Goal: Transaction & Acquisition: Purchase product/service

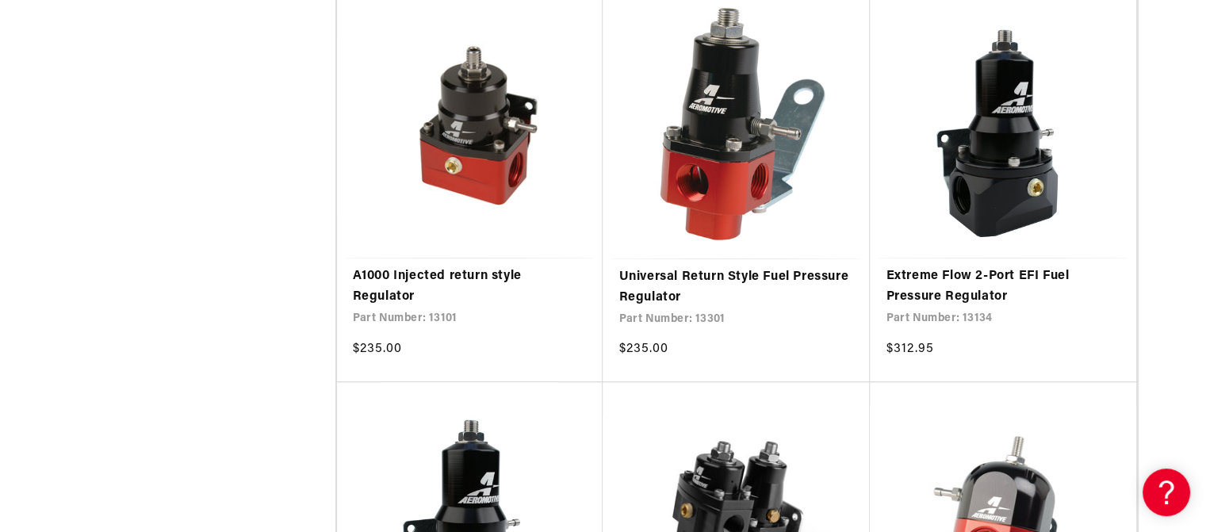
scroll to position [808, 0]
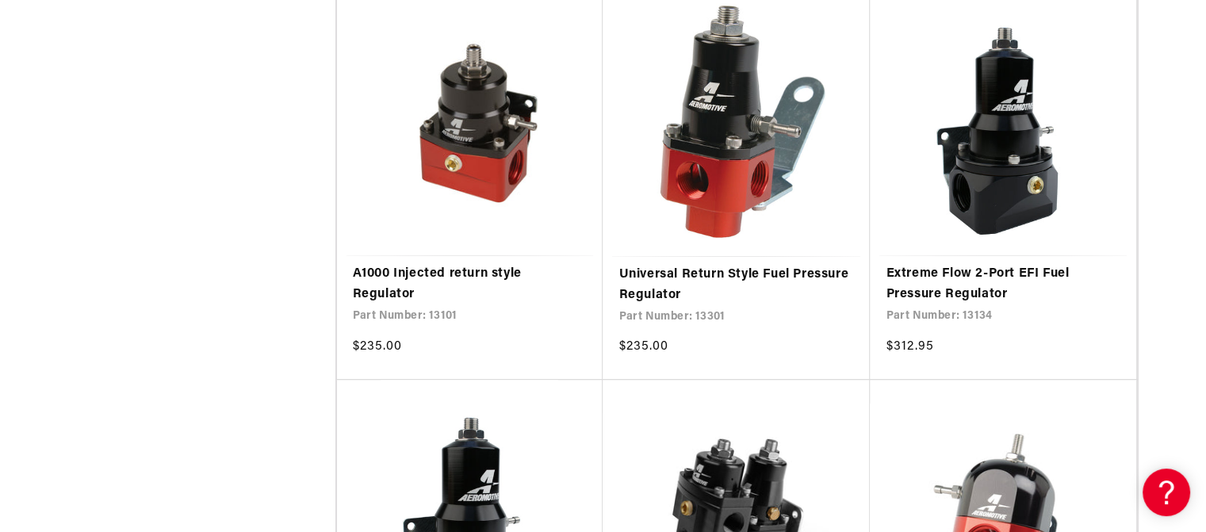
click at [722, 265] on link "Universal Return Style Fuel Pressure Regulator" at bounding box center [735, 285] width 235 height 40
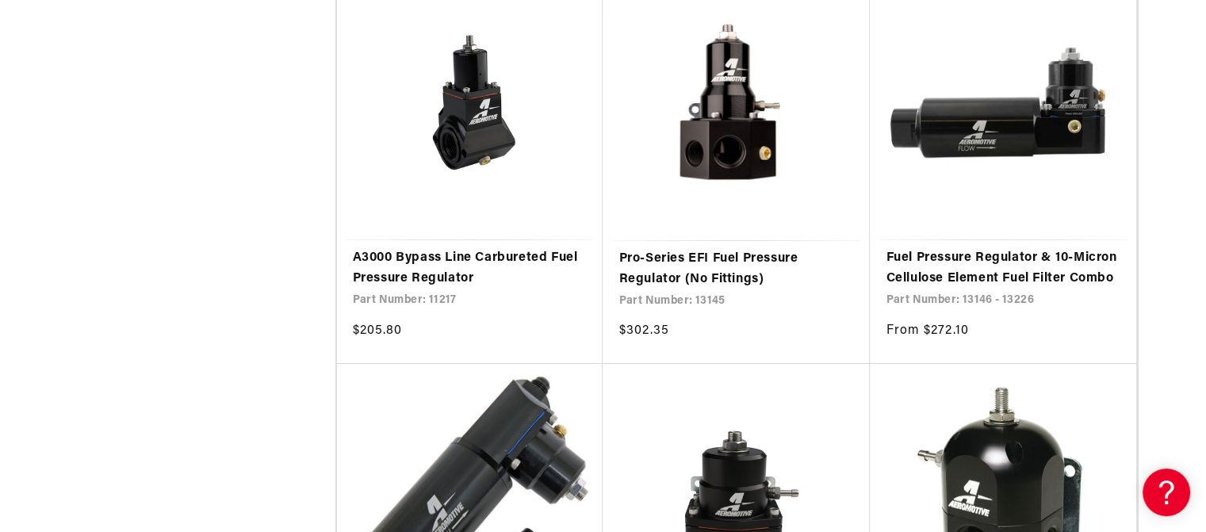
scroll to position [5525, 0]
click at [718, 275] on link "Pro-Series EFI Fuel Pressure Regulator (No Fittings)" at bounding box center [735, 268] width 235 height 40
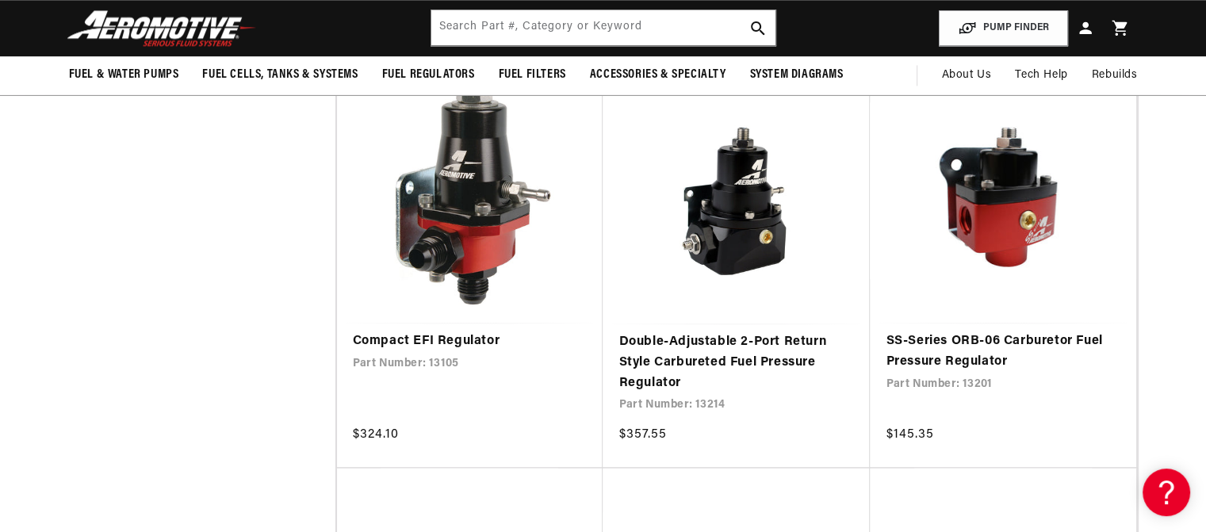
scroll to position [2294, 0]
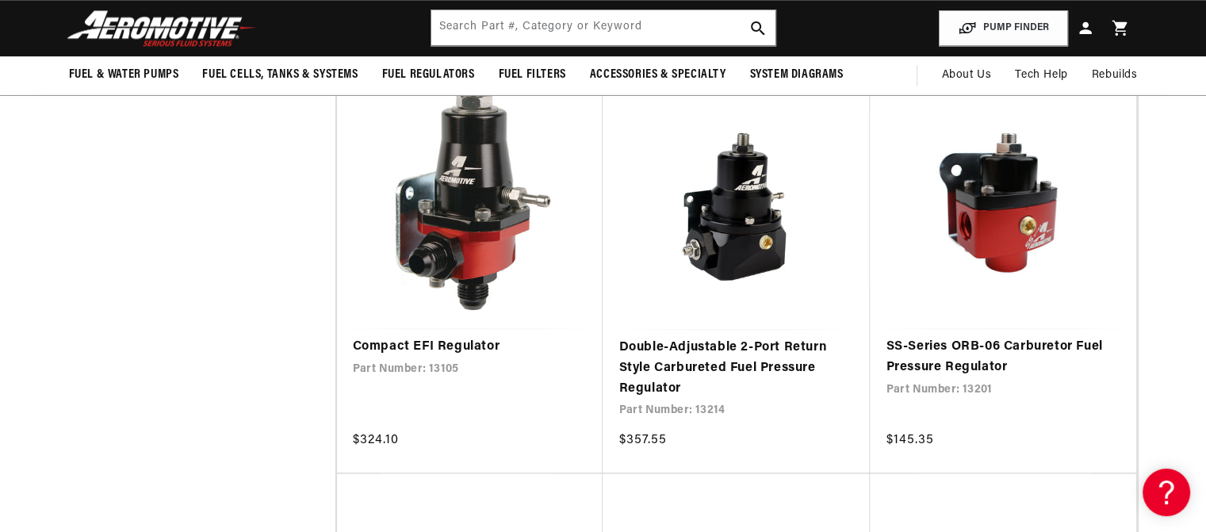
click at [986, 25] on button "PUMP FINDER" at bounding box center [1002, 28] width 129 height 36
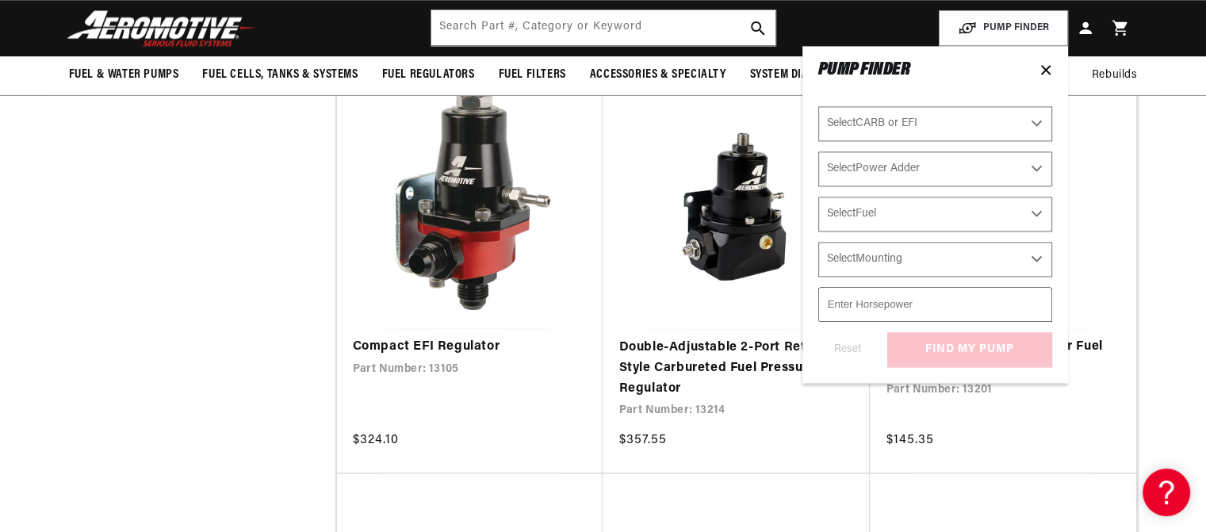
click at [929, 132] on select "Select CARB or EFI Carbureted Fuel Injected" at bounding box center [935, 123] width 234 height 35
select select "Fuel-Injected"
click at [818, 106] on select "Select CARB or EFI Carbureted Fuel Injected" at bounding box center [935, 123] width 234 height 35
select select "Fuel-Injected"
click at [942, 171] on select "Select Power Adder No - Naturally Aspirated Yes - Forced Induction" at bounding box center [935, 168] width 234 height 35
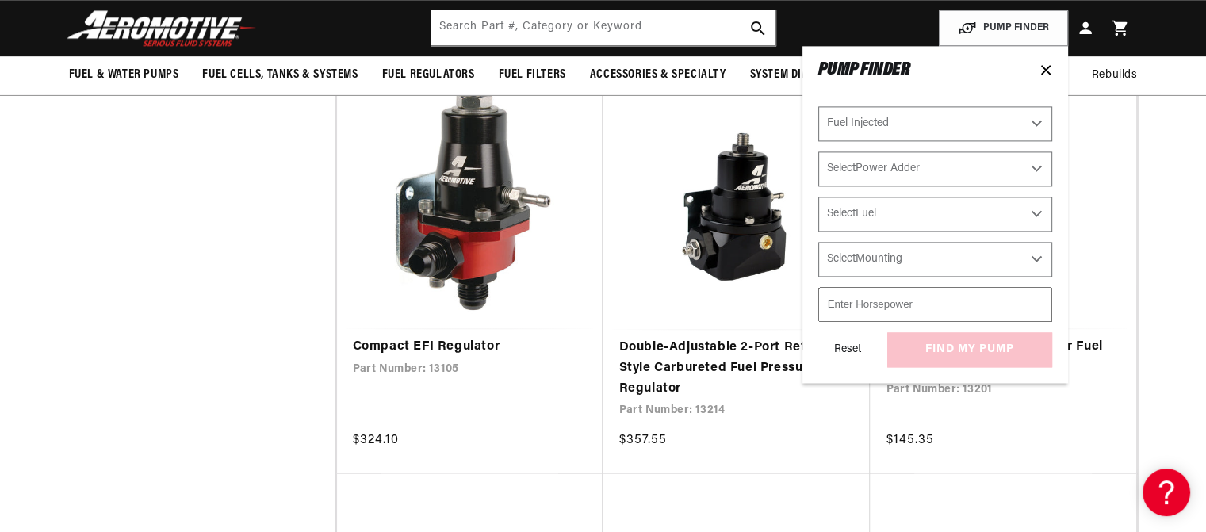
select select "No-Naturally-Aspirated"
click at [818, 151] on select "Select Power Adder No - Naturally Aspirated Yes - Forced Induction" at bounding box center [935, 168] width 234 height 35
select select "No-Naturally-Aspirated"
click at [953, 225] on select "Select Fuel E85 Gas" at bounding box center [935, 214] width 234 height 35
select select "Gas"
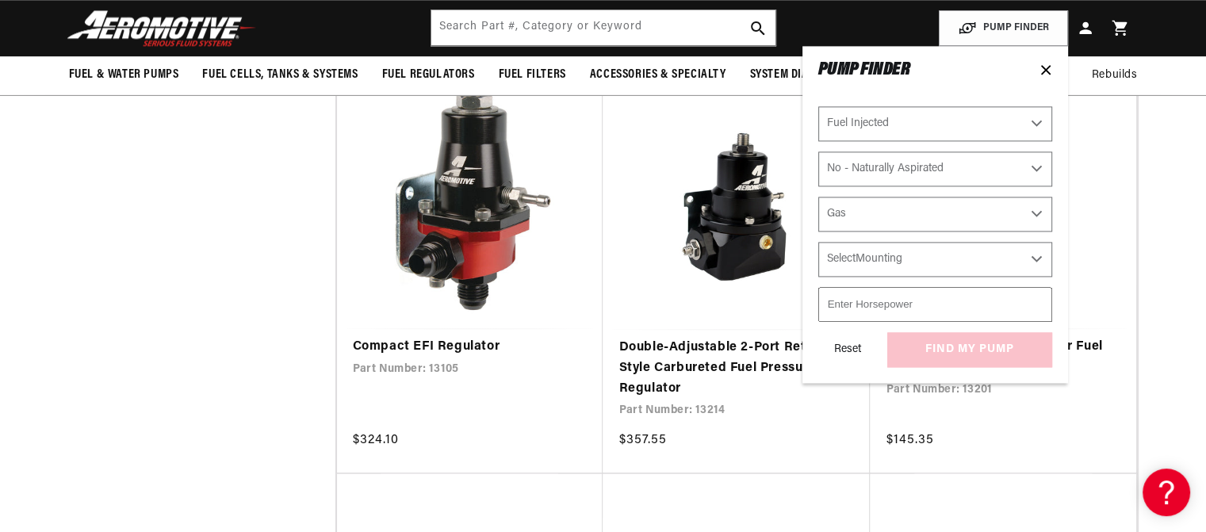
click at [818, 197] on select "Select Fuel E85 Gas" at bounding box center [935, 214] width 234 height 35
select select "Gas"
click at [938, 267] on select "Select Mounting External In-Tank" at bounding box center [935, 259] width 234 height 35
select select "External"
click at [818, 242] on select "Select Mounting External In-Tank" at bounding box center [935, 259] width 234 height 35
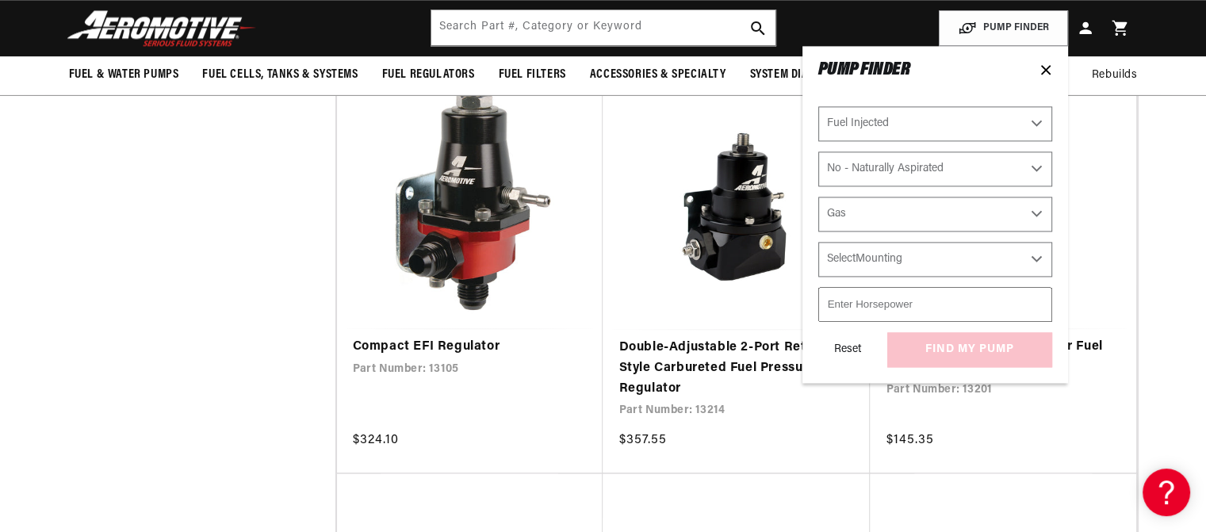
select select "External"
click at [929, 307] on input "number" at bounding box center [935, 304] width 234 height 35
type input "-1"
click at [1037, 306] on input "-1" at bounding box center [935, 304] width 234 height 35
click at [904, 306] on input "-1" at bounding box center [935, 304] width 234 height 35
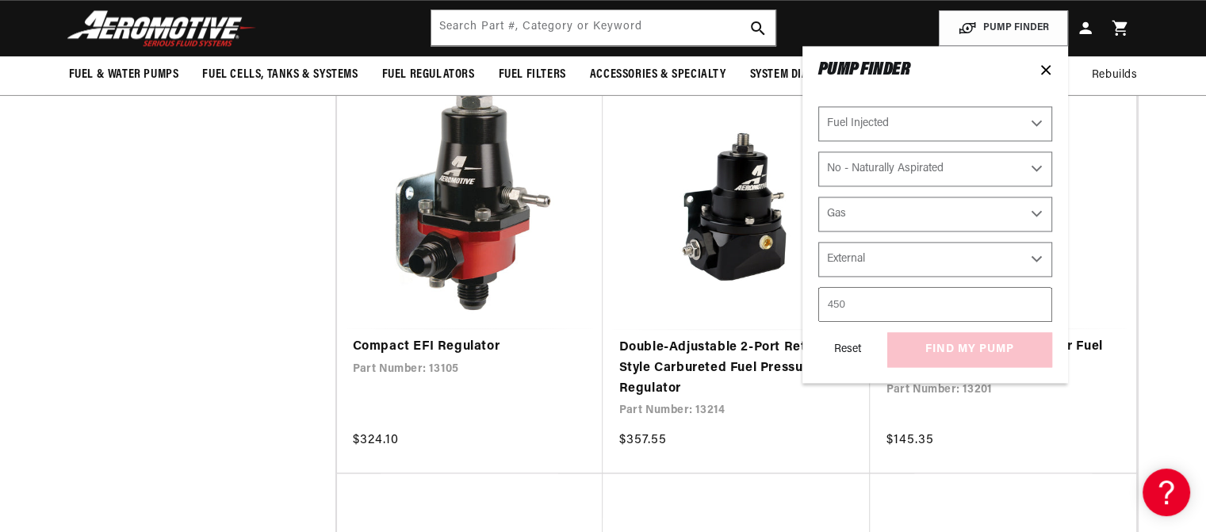
type input "450"
click at [995, 361] on div "Reset find my pump" at bounding box center [935, 349] width 234 height 35
click at [987, 346] on button "find my pump" at bounding box center [969, 350] width 165 height 36
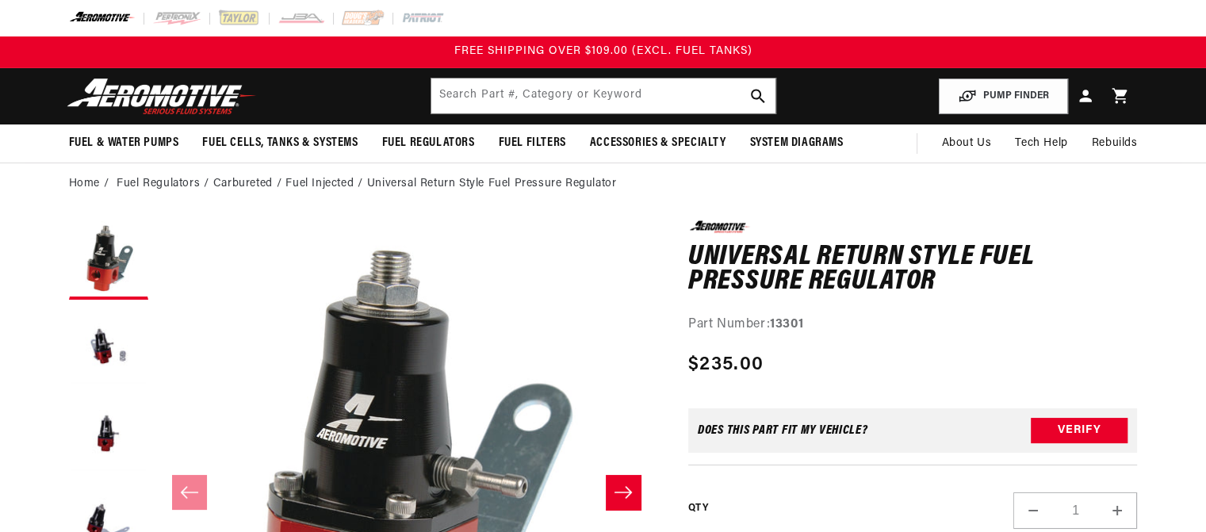
click at [1088, 292] on h1 "Universal Return Style Fuel Pressure Regulator" at bounding box center [912, 270] width 449 height 50
click at [1099, 254] on h1 "Universal Return Style Fuel Pressure Regulator" at bounding box center [912, 270] width 449 height 50
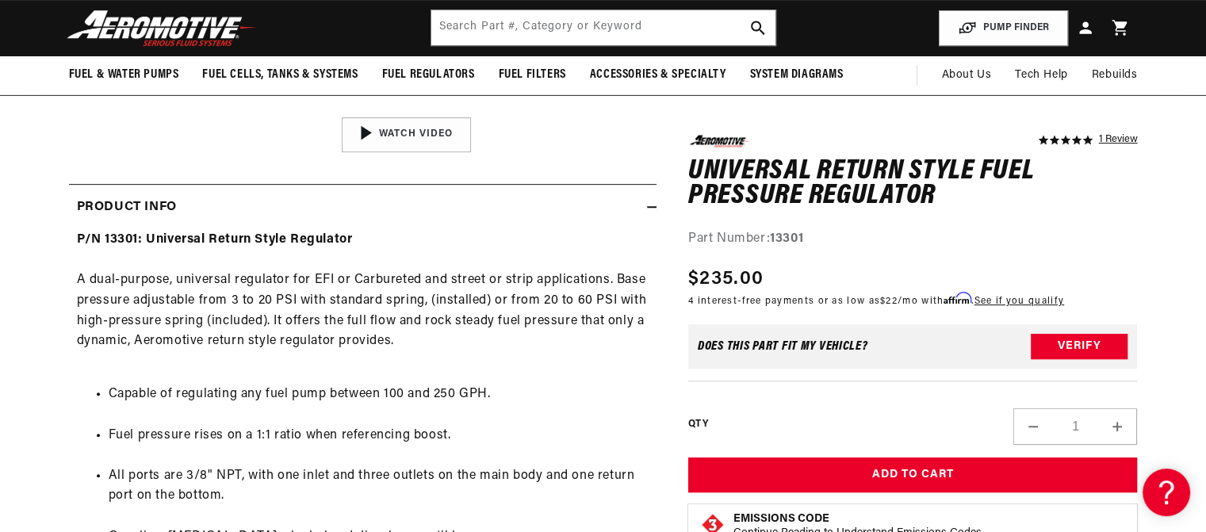
scroll to position [606, 0]
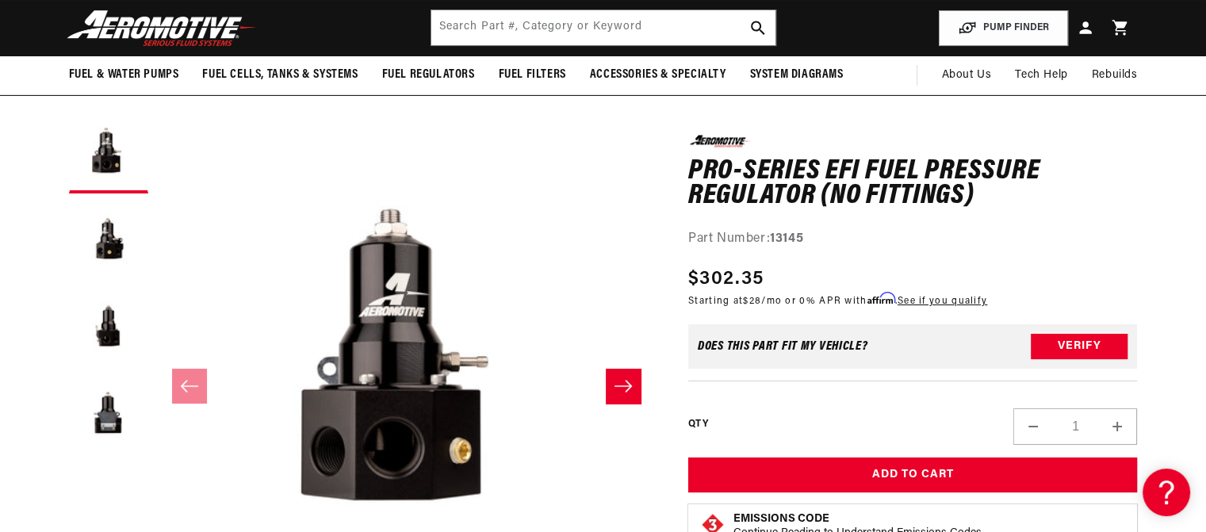
scroll to position [105, 0]
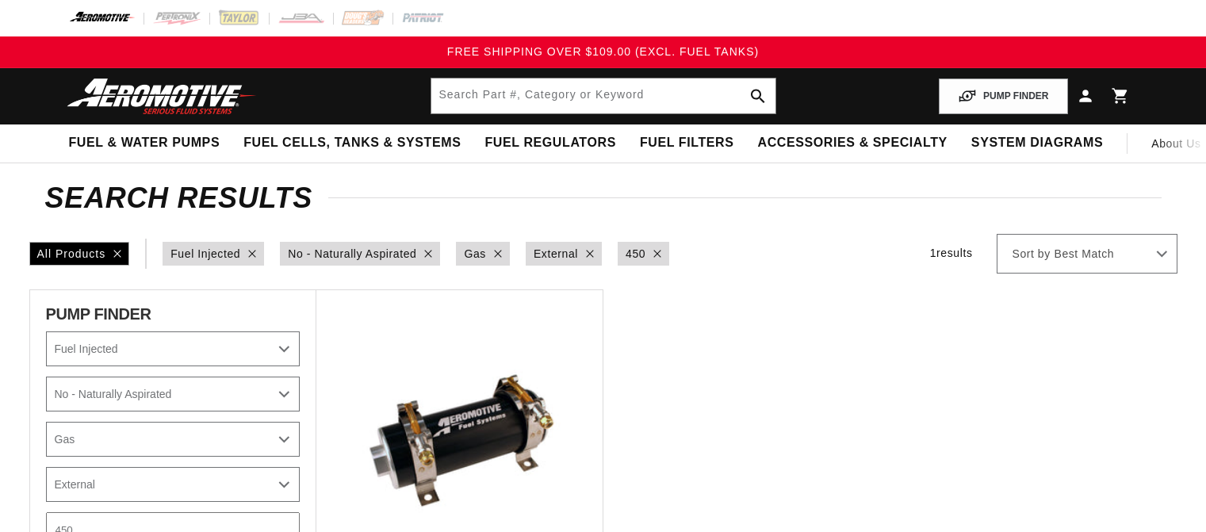
select select "Fuel-Injected"
select select "No-Naturally-Aspirated"
select select "Gas"
select select "External"
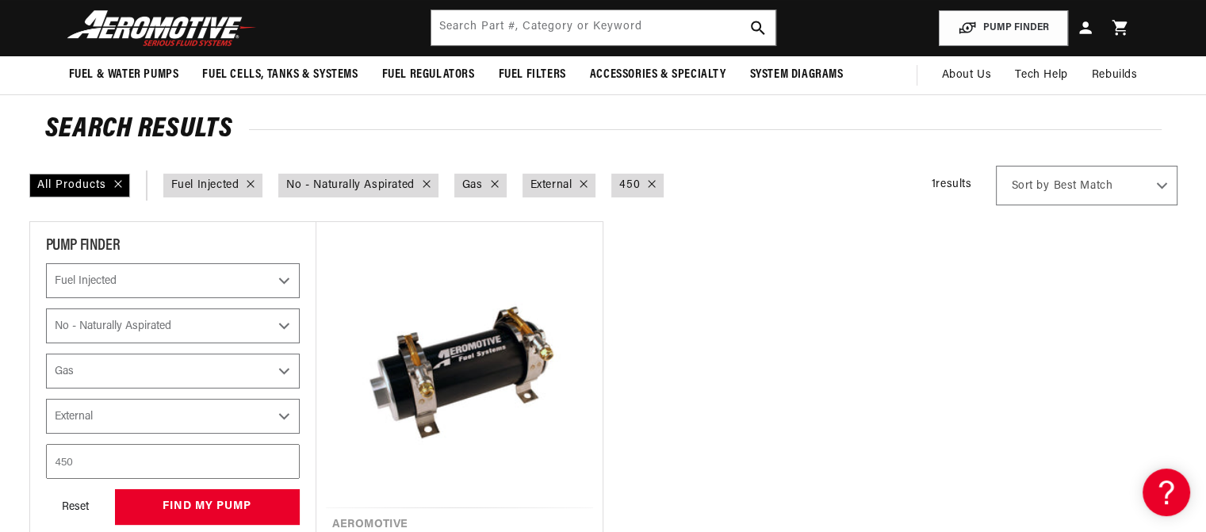
scroll to position [10, 0]
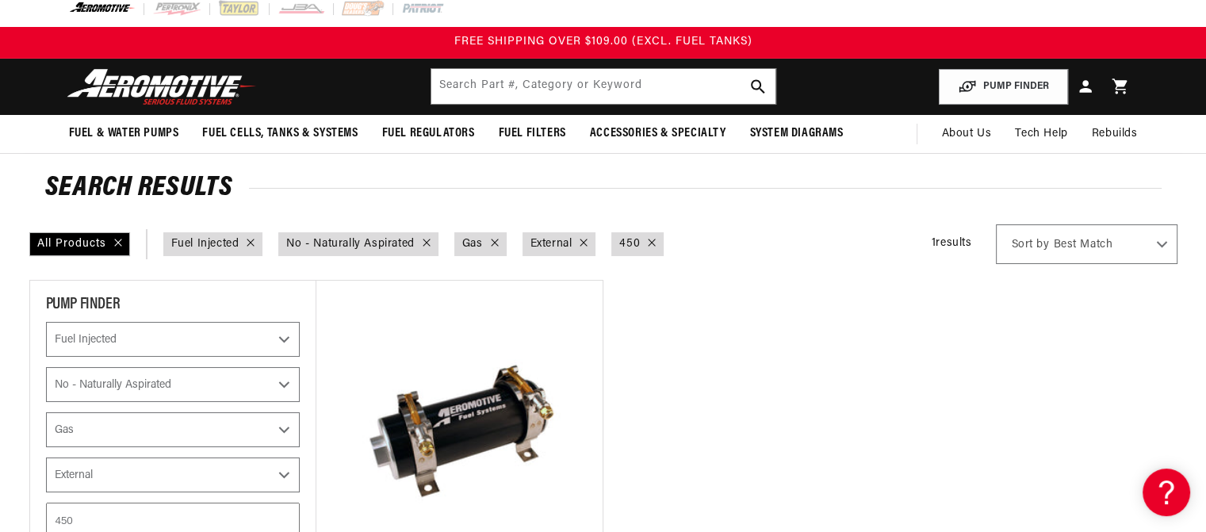
click at [1097, 392] on ul "Aeromotive A750 In-Line Fuel Pump Part Number: 11103 $509.25" at bounding box center [745, 503] width 861 height 447
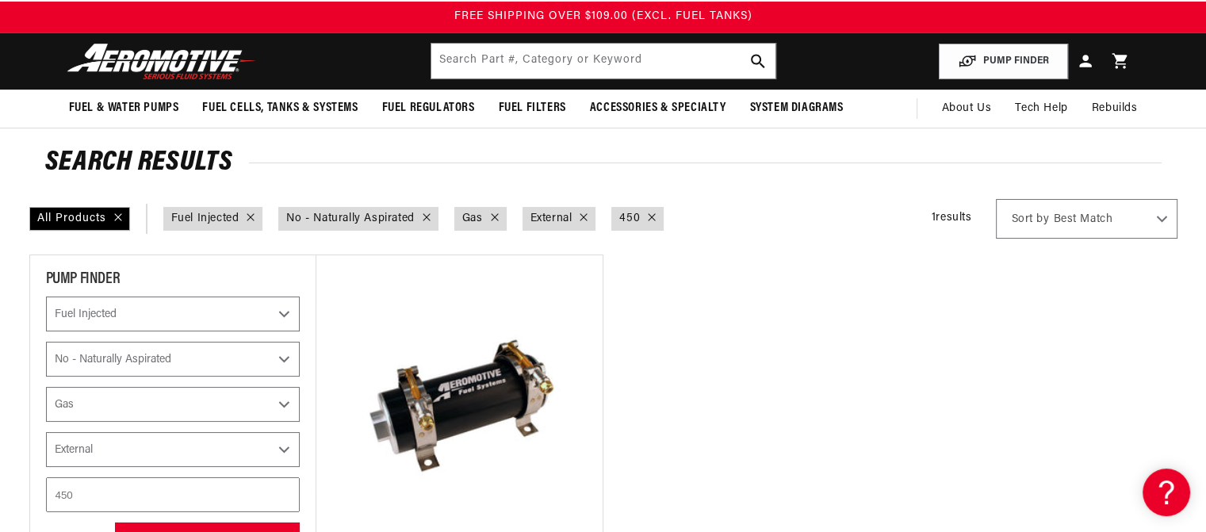
scroll to position [0, 0]
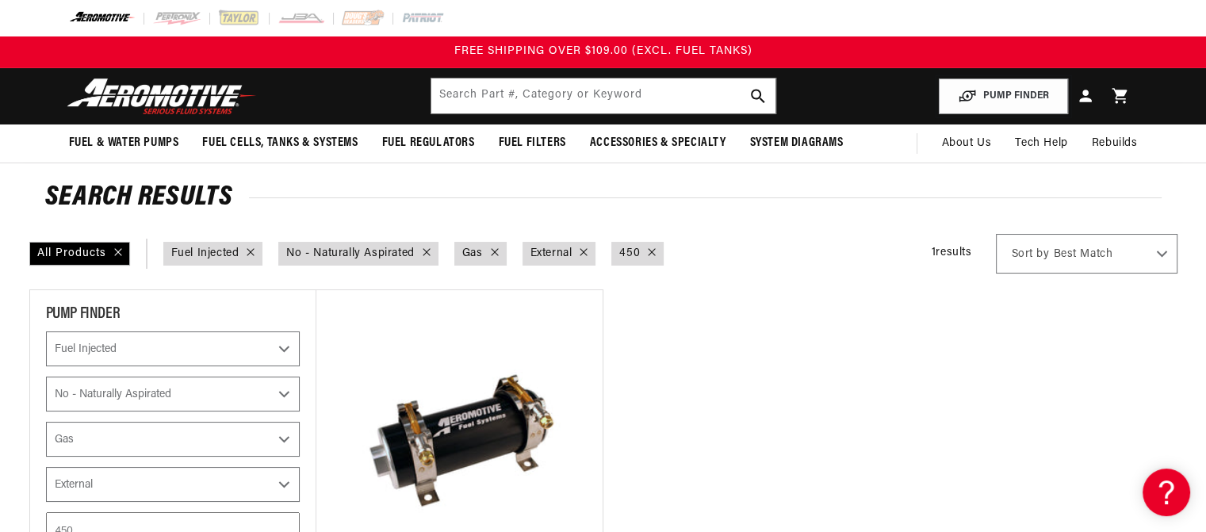
click at [1033, 99] on button "PUMP FINDER" at bounding box center [1002, 96] width 129 height 36
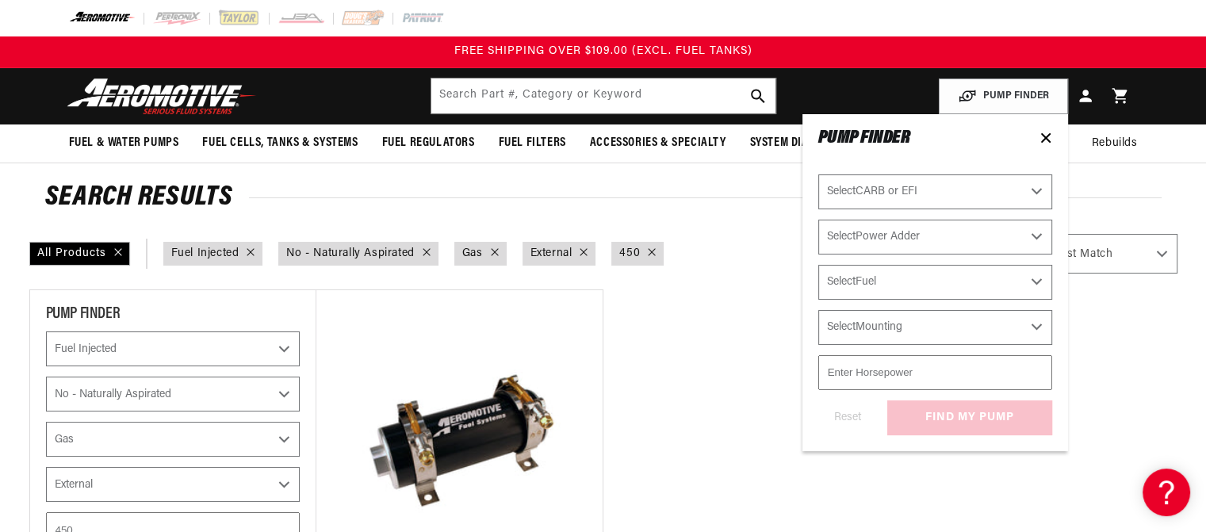
click at [1049, 141] on icon at bounding box center [1046, 138] width 8 height 8
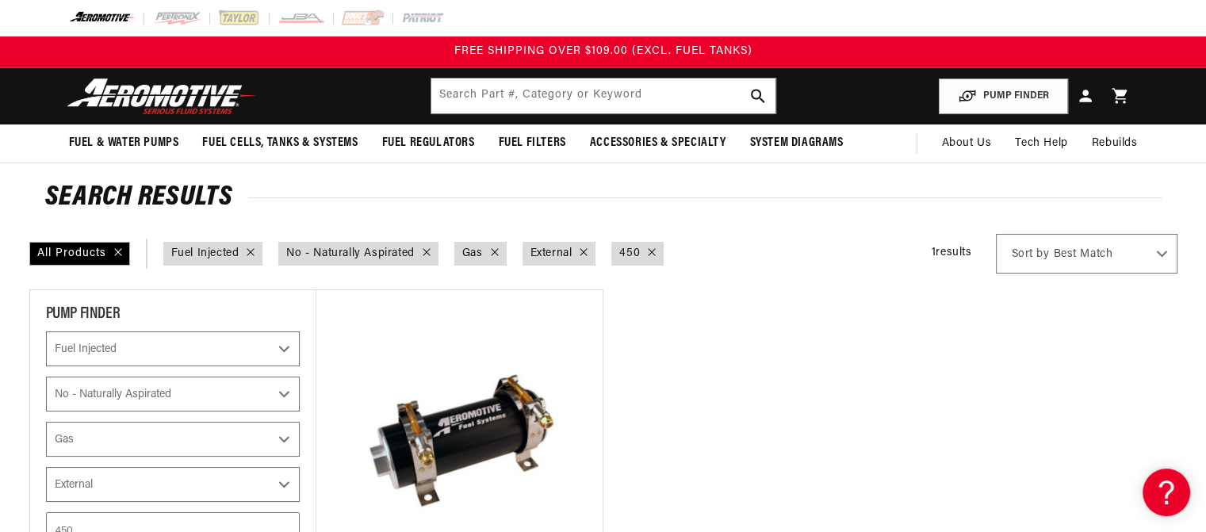
click at [422, 145] on span "Fuel Regulators" at bounding box center [428, 143] width 93 height 17
click at [436, 144] on span "Fuel Regulators" at bounding box center [428, 143] width 93 height 17
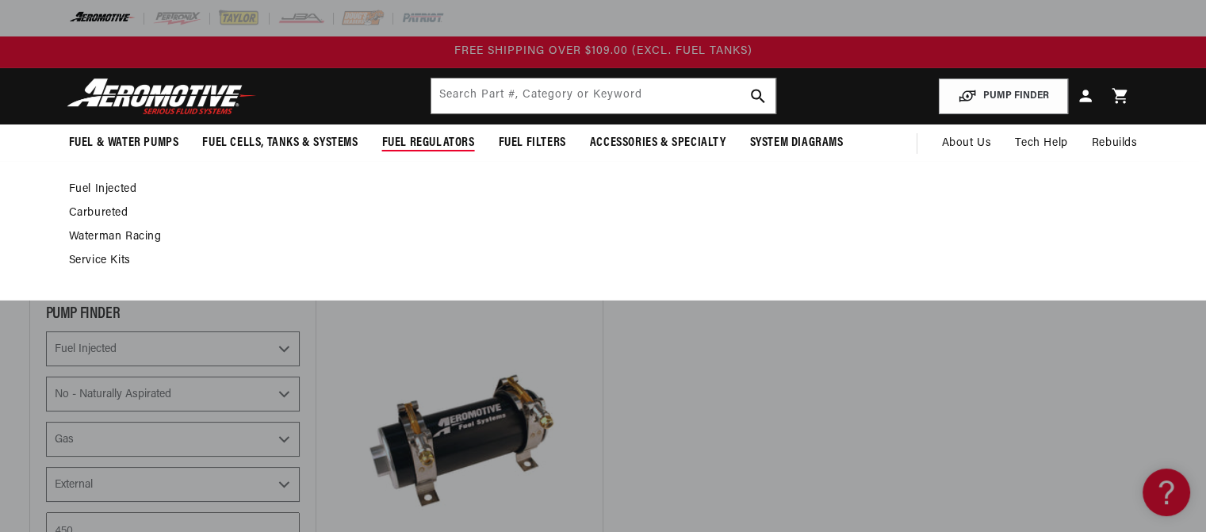
click at [114, 192] on link "Fuel Injected" at bounding box center [595, 189] width 1053 height 14
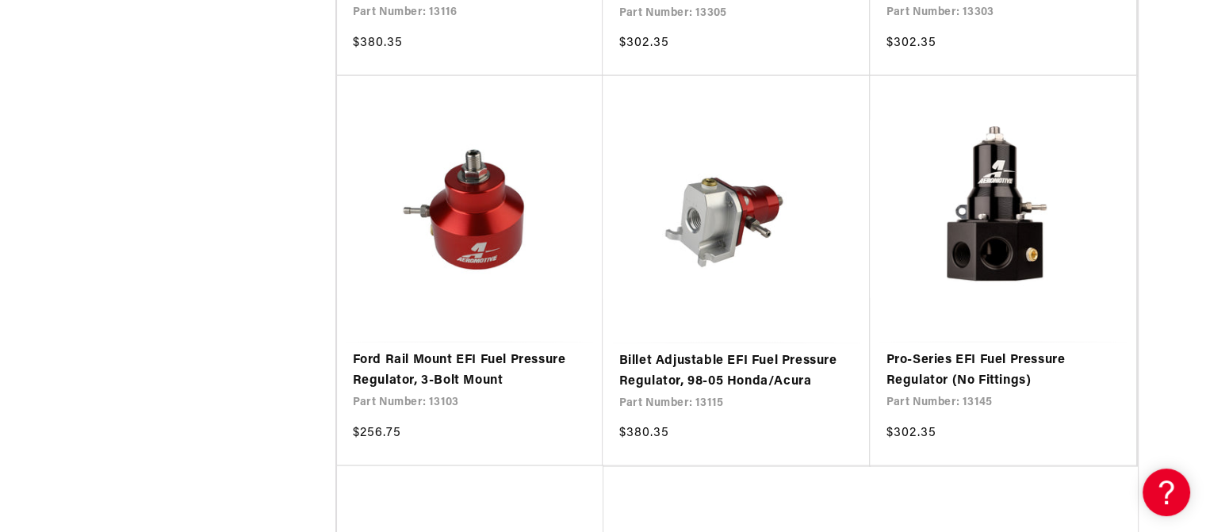
scroll to position [3093, 0]
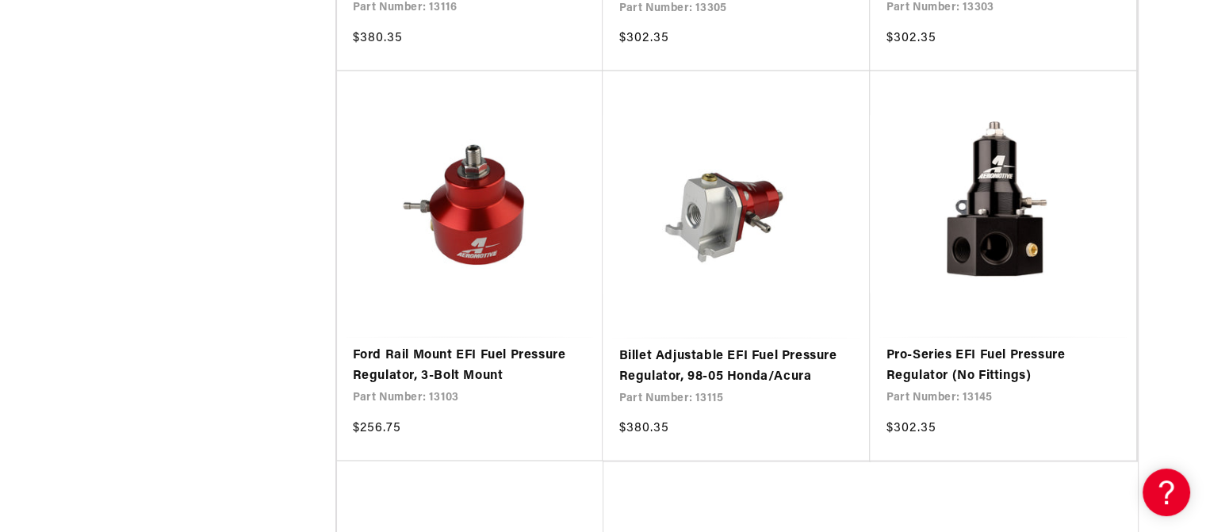
click at [947, 365] on link "Pro-Series EFI Fuel Pressure Regulator (No Fittings)" at bounding box center [1002, 366] width 235 height 40
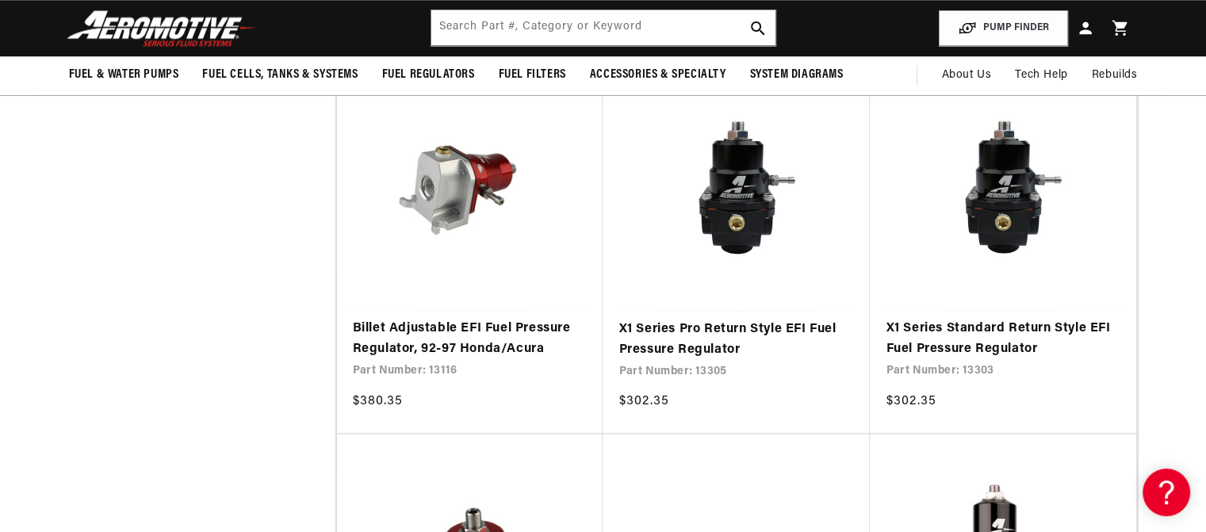
scroll to position [2730, 0]
click at [948, 343] on link "X1 Series Standard Return Style EFI Fuel Pressure Regulator" at bounding box center [1002, 339] width 235 height 40
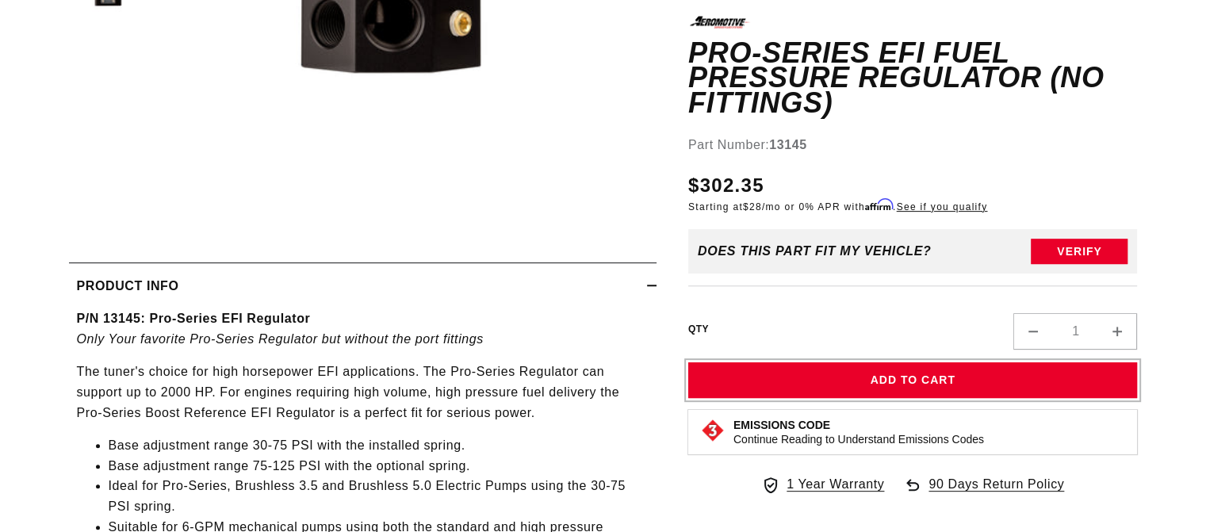
click at [1092, 370] on button "Add to Cart" at bounding box center [912, 380] width 449 height 36
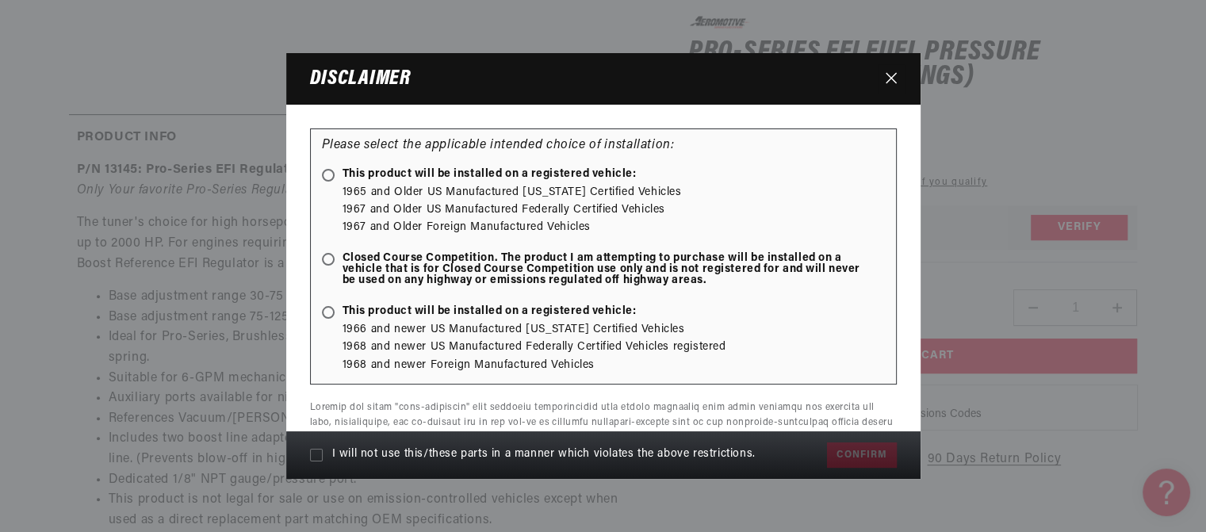
click at [885, 77] on icon "Close" at bounding box center [890, 78] width 11 height 12
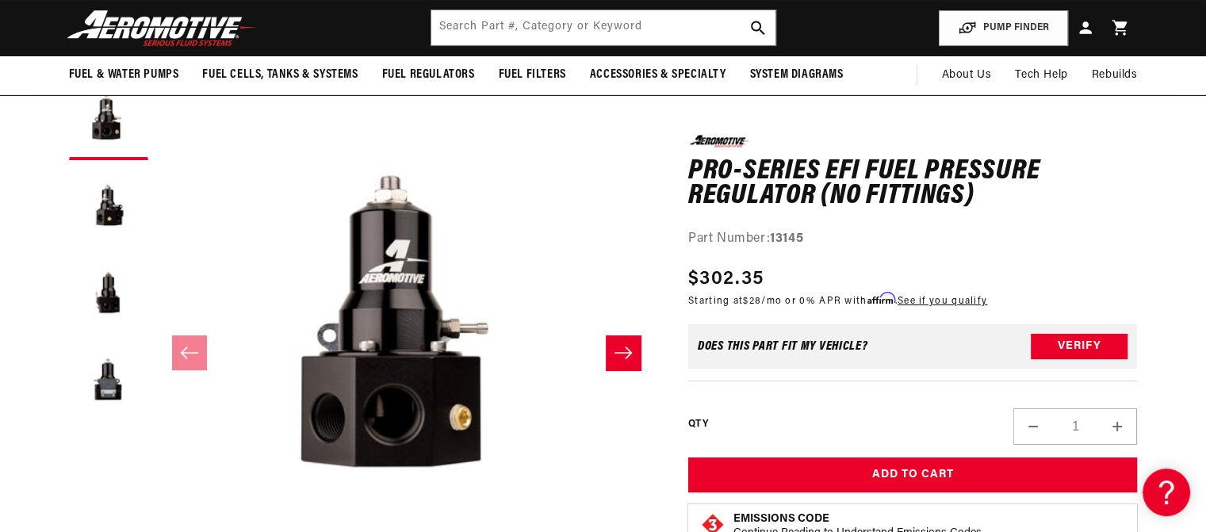
scroll to position [124, 0]
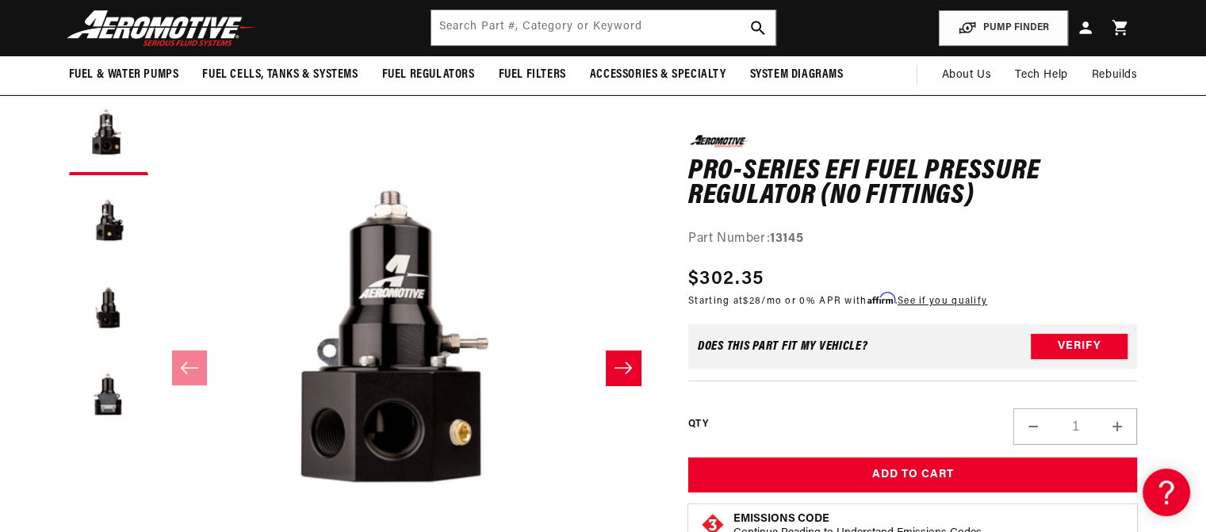
click at [626, 370] on icon "Slide right" at bounding box center [622, 368] width 19 height 16
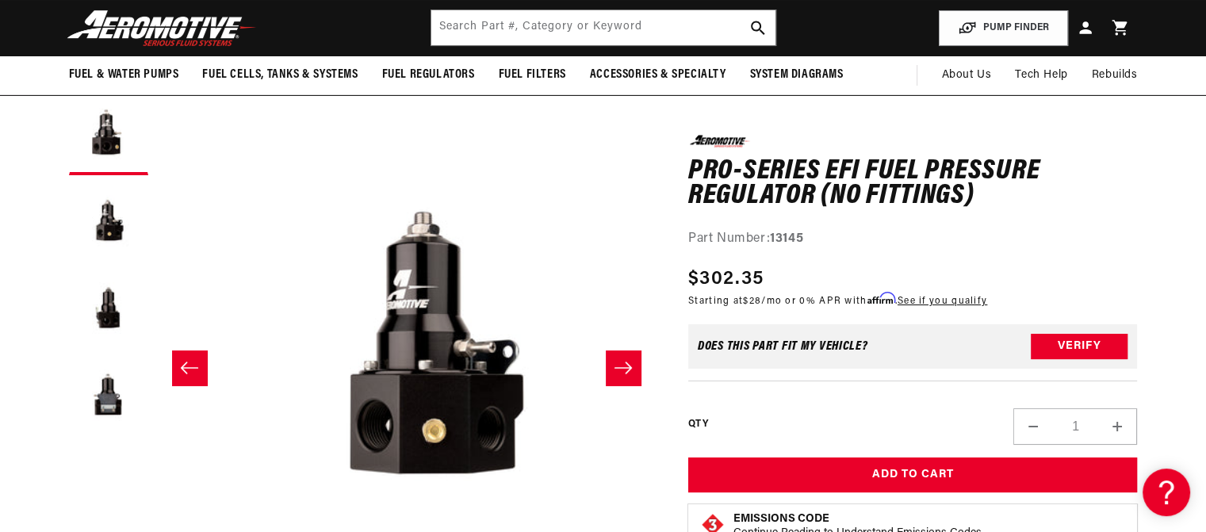
scroll to position [0, 500]
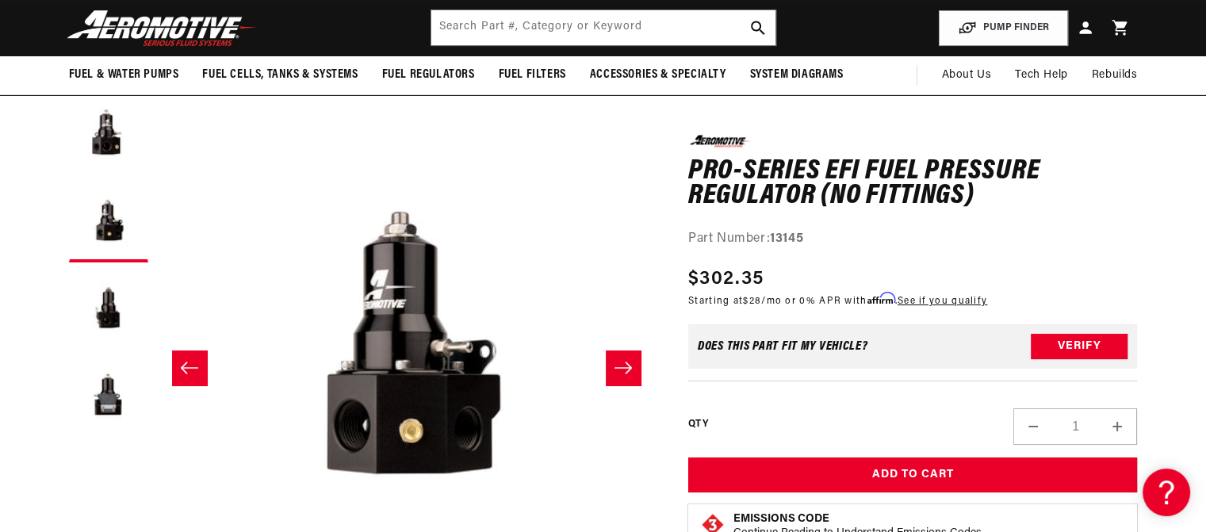
click at [629, 365] on icon "Slide right" at bounding box center [622, 368] width 19 height 16
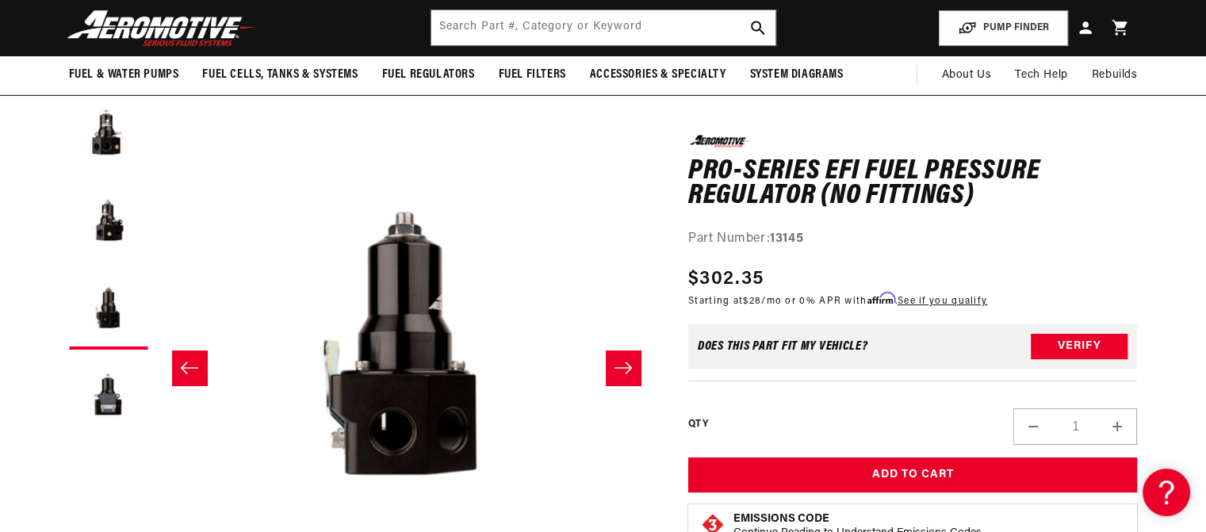
click at [625, 367] on icon "Slide right" at bounding box center [622, 367] width 17 height 12
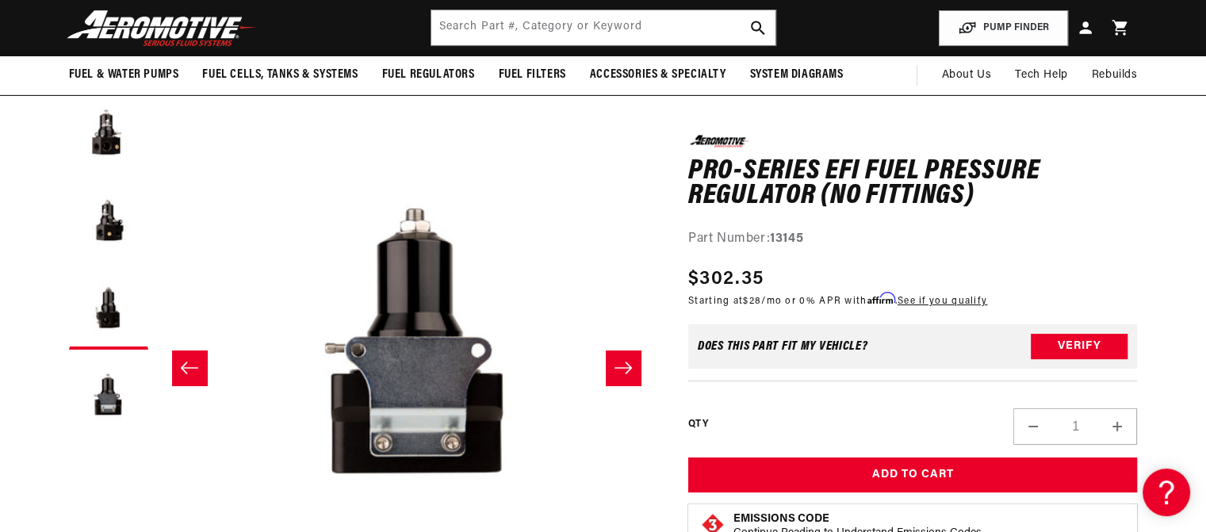
scroll to position [0, 1501]
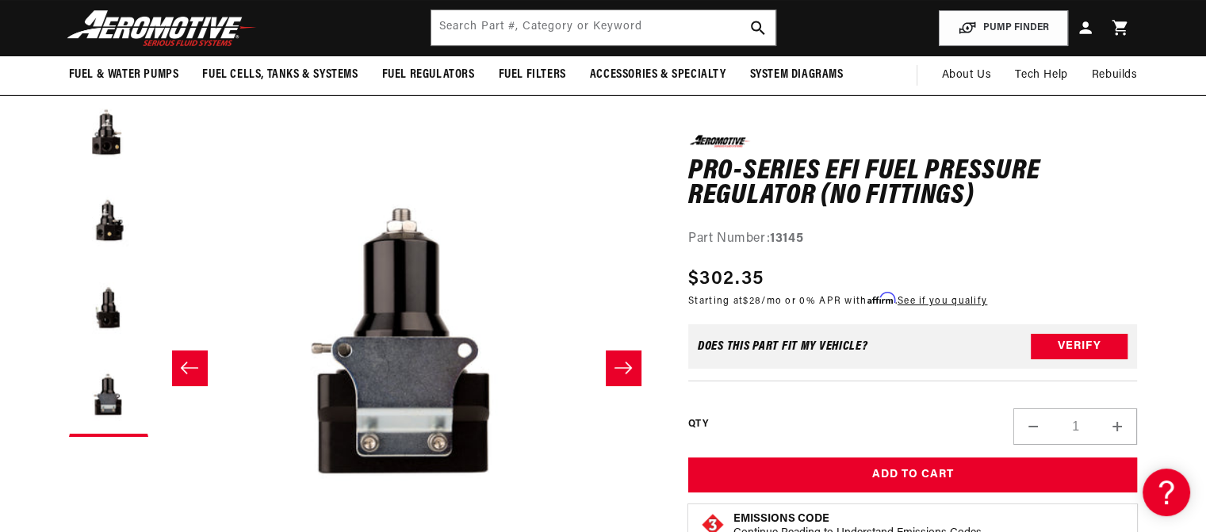
click at [634, 361] on button "Slide right" at bounding box center [623, 367] width 35 height 35
click at [634, 362] on button "Slide right" at bounding box center [623, 367] width 35 height 35
click at [178, 380] on button "Slide left" at bounding box center [189, 367] width 35 height 35
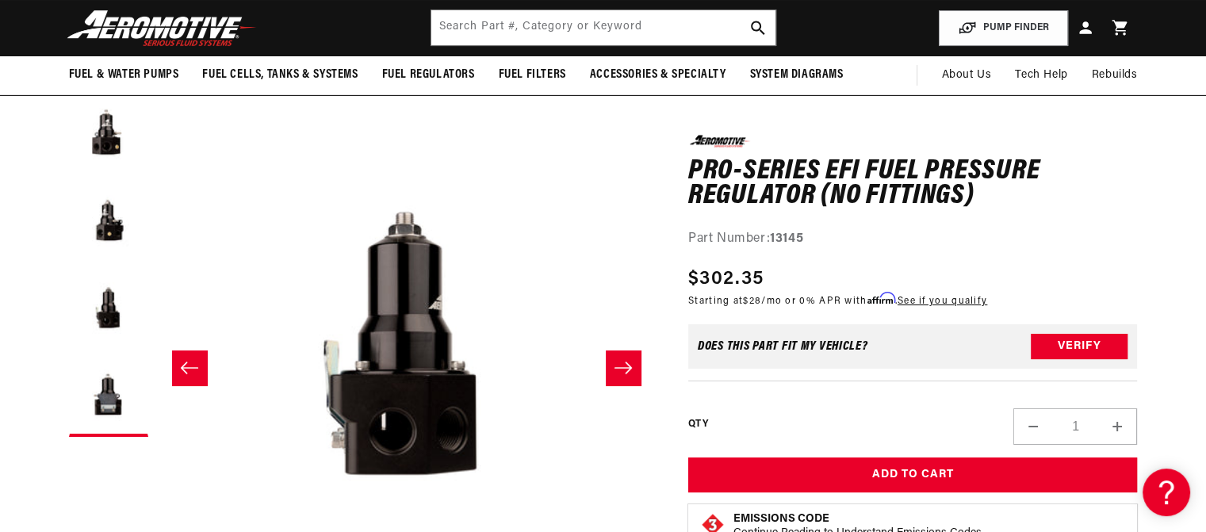
click at [123, 407] on button "Load image 4 in gallery view" at bounding box center [108, 396] width 79 height 79
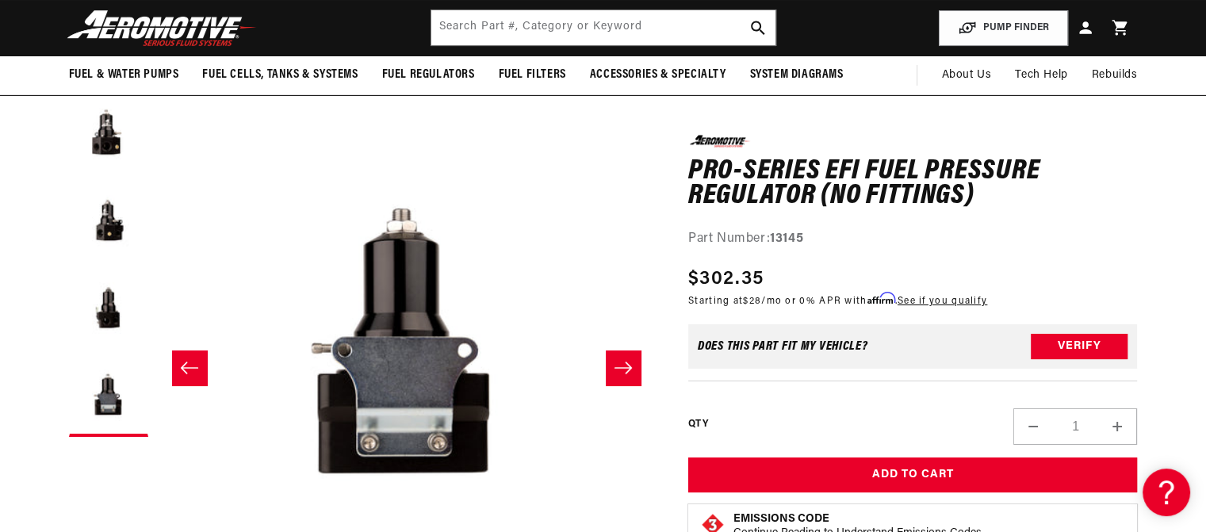
click at [109, 309] on button "Load image 3 in gallery view" at bounding box center [108, 309] width 79 height 79
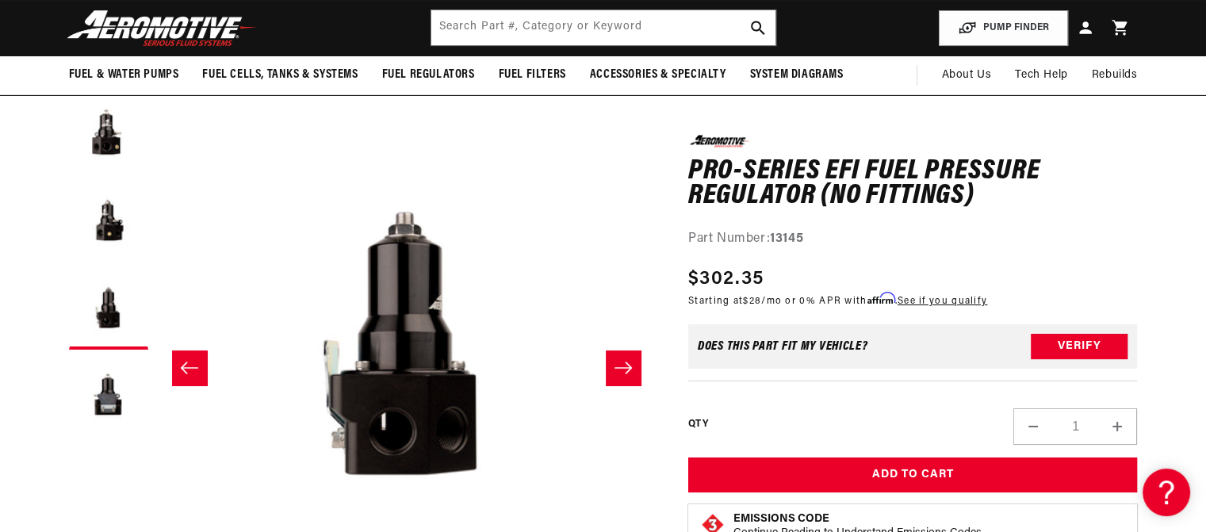
click at [108, 236] on button "Load image 2 in gallery view" at bounding box center [108, 222] width 79 height 79
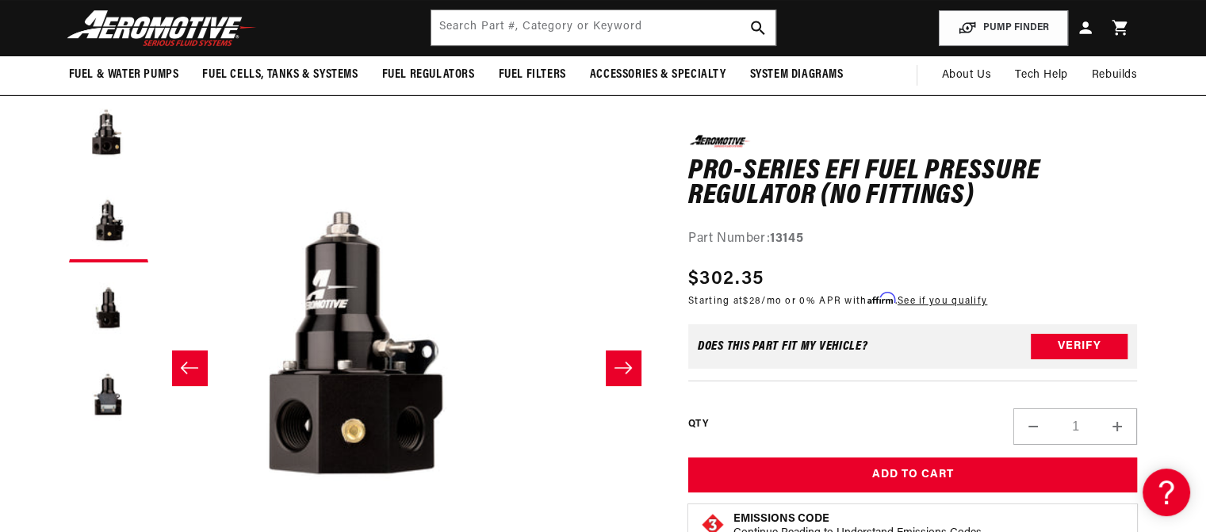
scroll to position [0, 500]
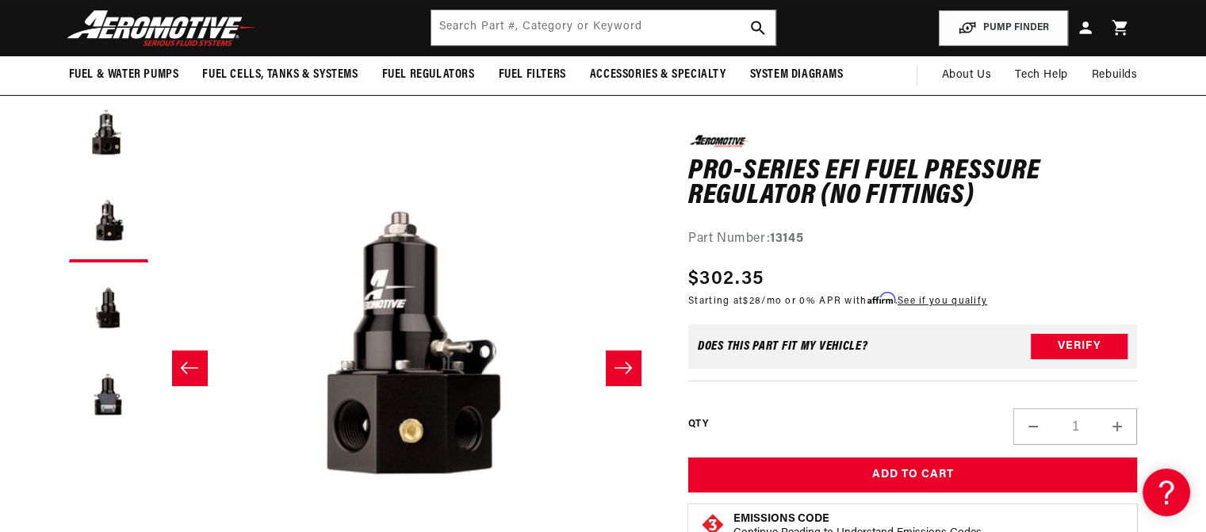
click at [111, 148] on button "Load image 1 in gallery view" at bounding box center [108, 135] width 79 height 79
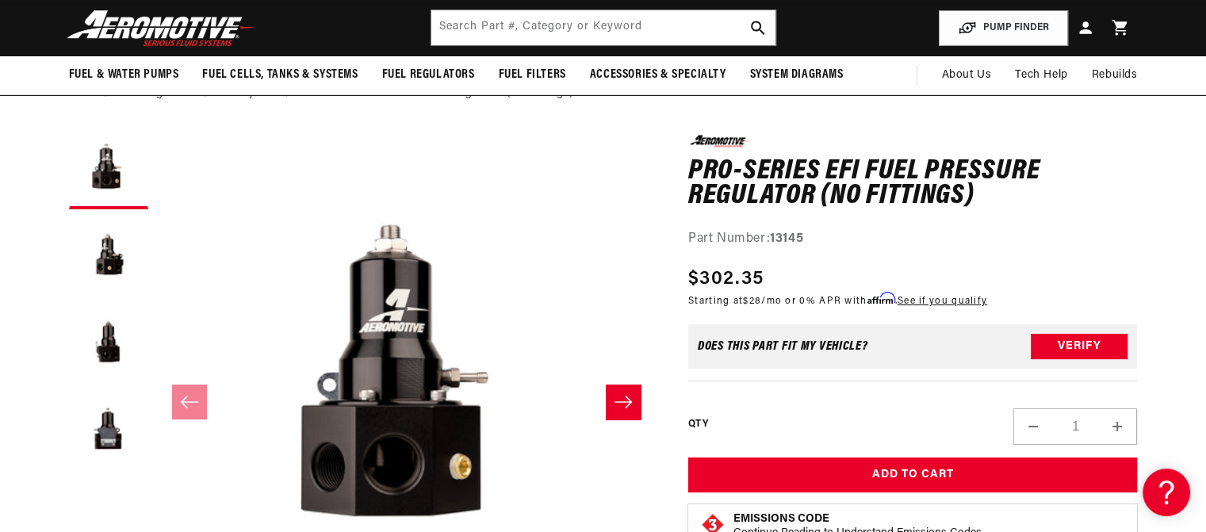
scroll to position [72, 0]
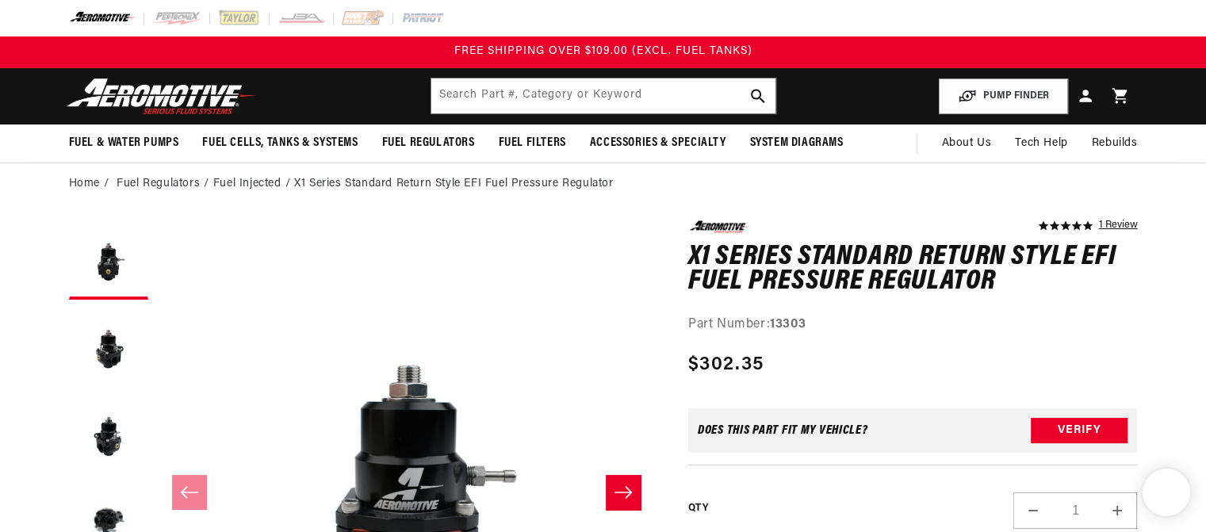
click at [105, 349] on button "Load image 2 in gallery view" at bounding box center [108, 347] width 79 height 79
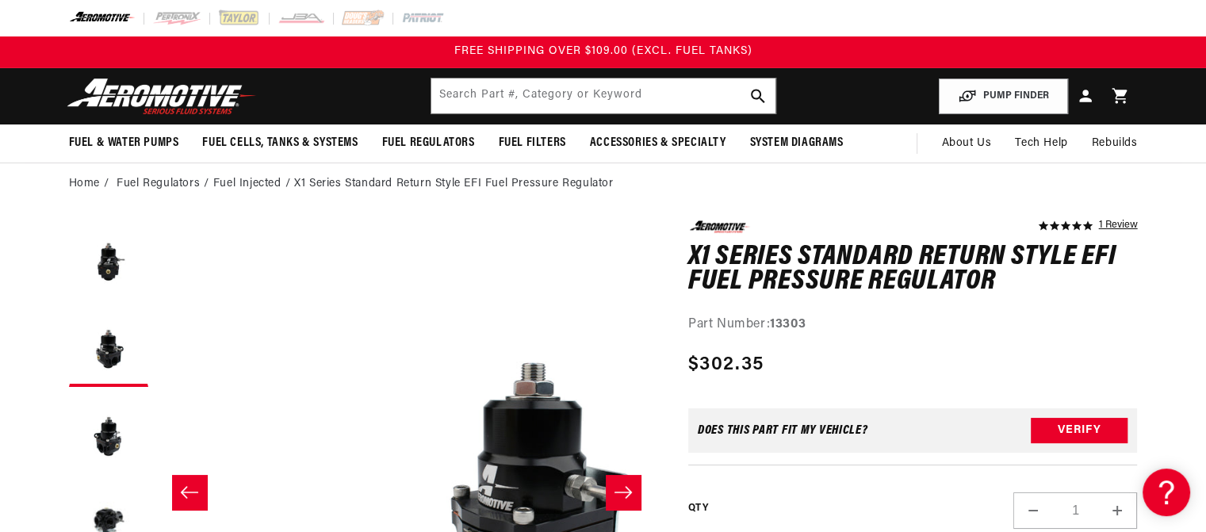
click at [102, 438] on button "Load image 3 in gallery view" at bounding box center [108, 434] width 79 height 79
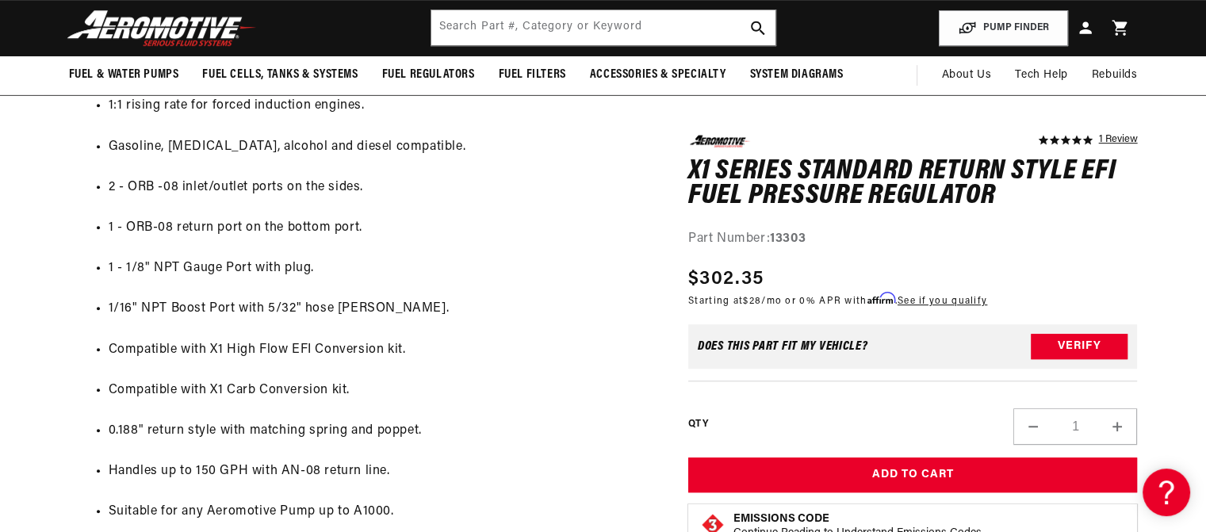
scroll to position [893, 0]
